Goal: Task Accomplishment & Management: Manage account settings

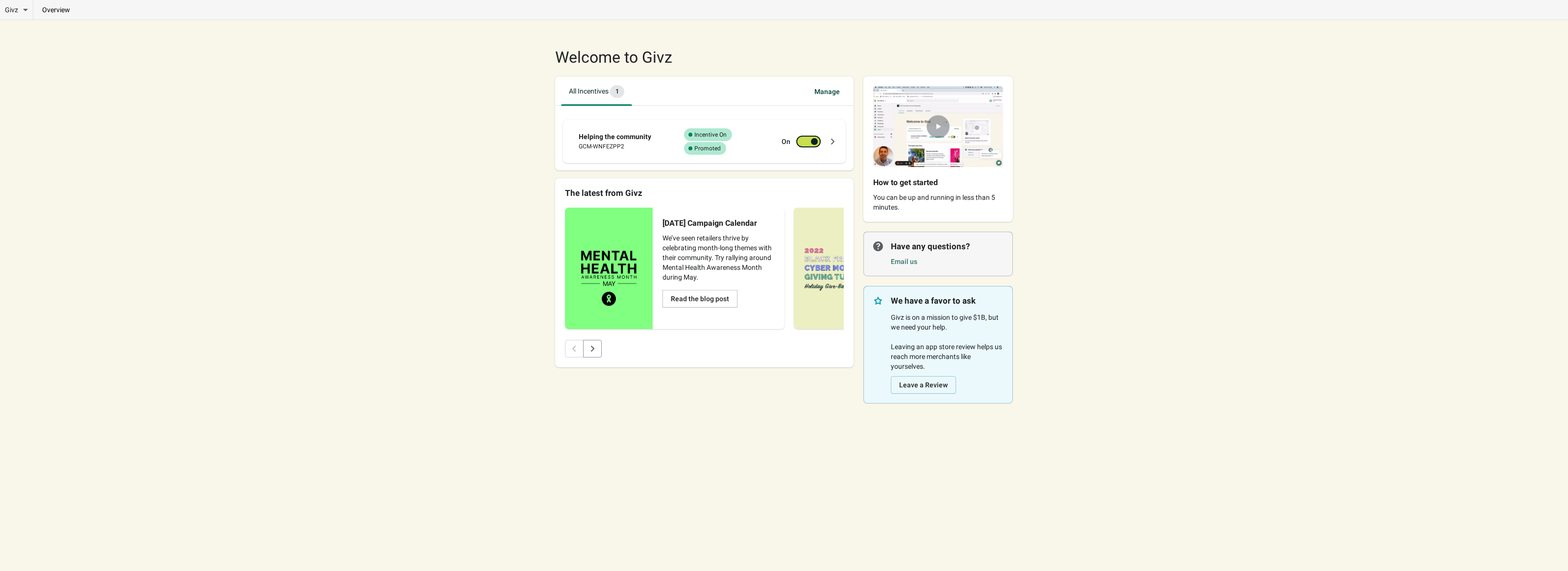
click at [826, 93] on span "Manage" at bounding box center [827, 91] width 41 height 17
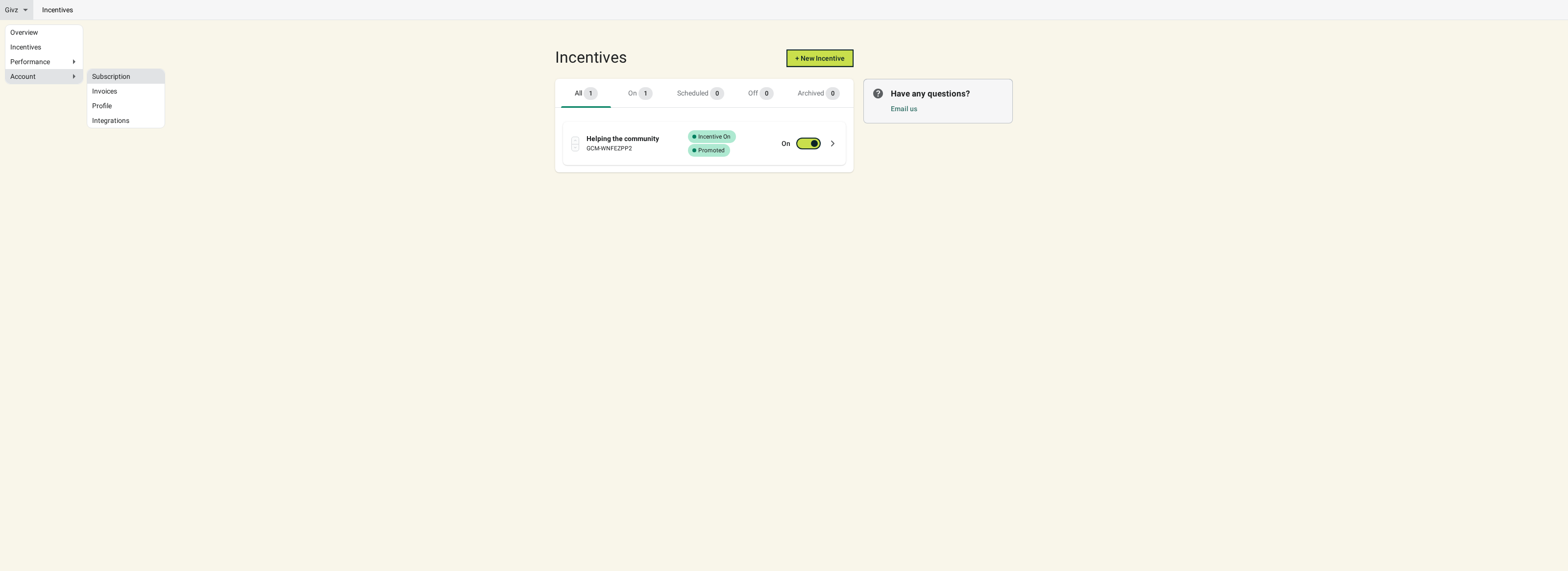
click at [139, 75] on link "Subscription" at bounding box center [125, 76] width 67 height 5
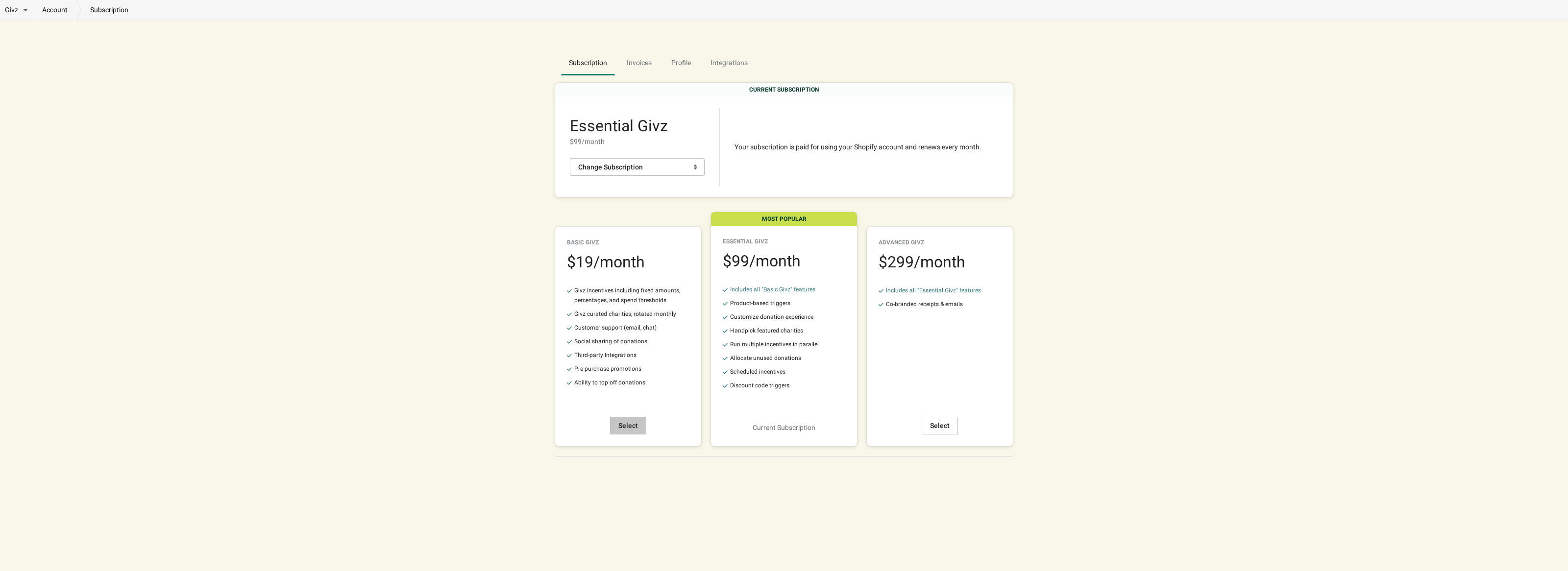
click at [638, 425] on button "Select" at bounding box center [628, 426] width 36 height 17
click at [109, 16] on div "account subscription" at bounding box center [85, 10] width 104 height 20
